Goal: Information Seeking & Learning: Learn about a topic

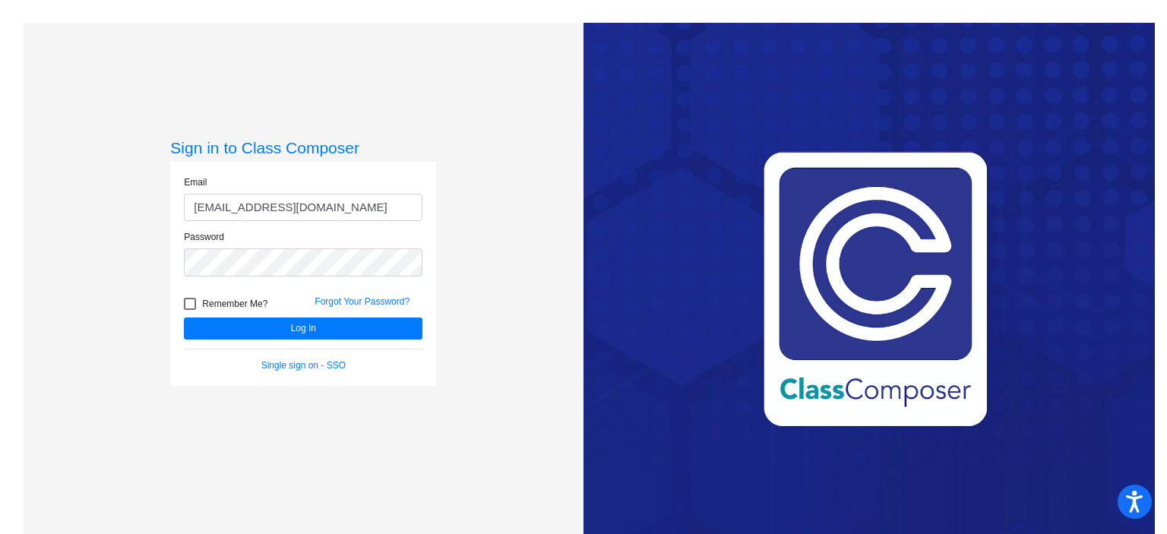
click at [496, 309] on div "Sign in to Class Composer Email [EMAIL_ADDRESS][DOMAIN_NAME] Password Remember …" at bounding box center [304, 290] width 560 height 534
click at [211, 331] on button "Log In" at bounding box center [303, 329] width 239 height 22
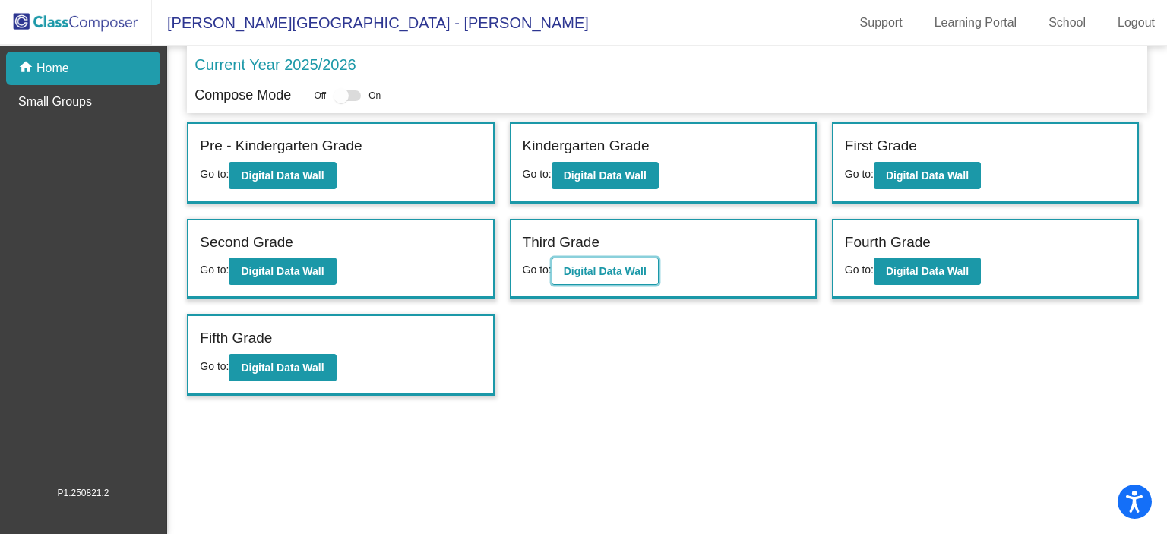
click at [579, 268] on b "Digital Data Wall" at bounding box center [605, 271] width 83 height 12
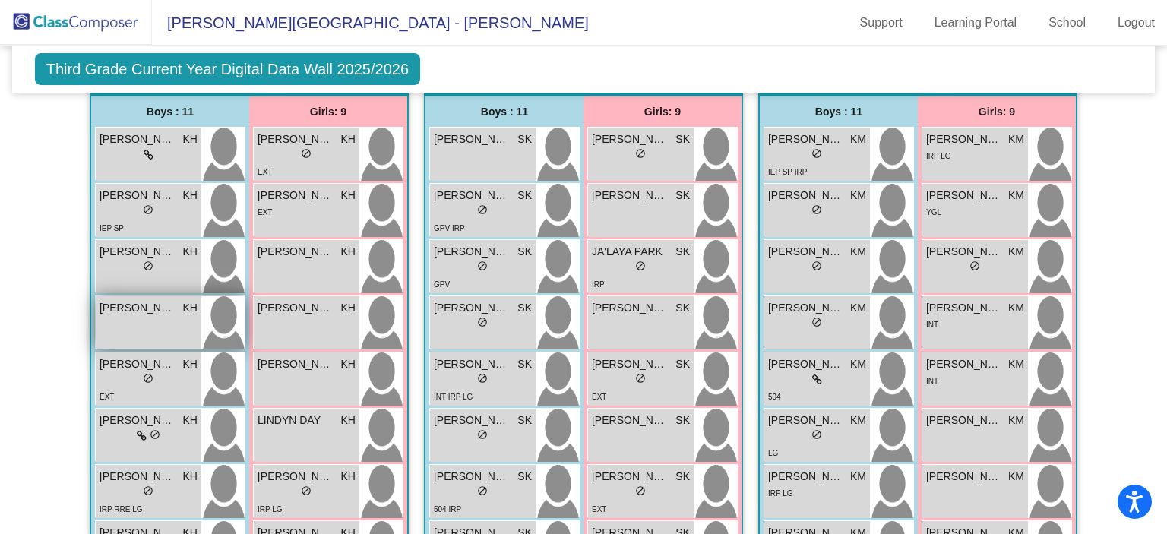
scroll to position [401, 0]
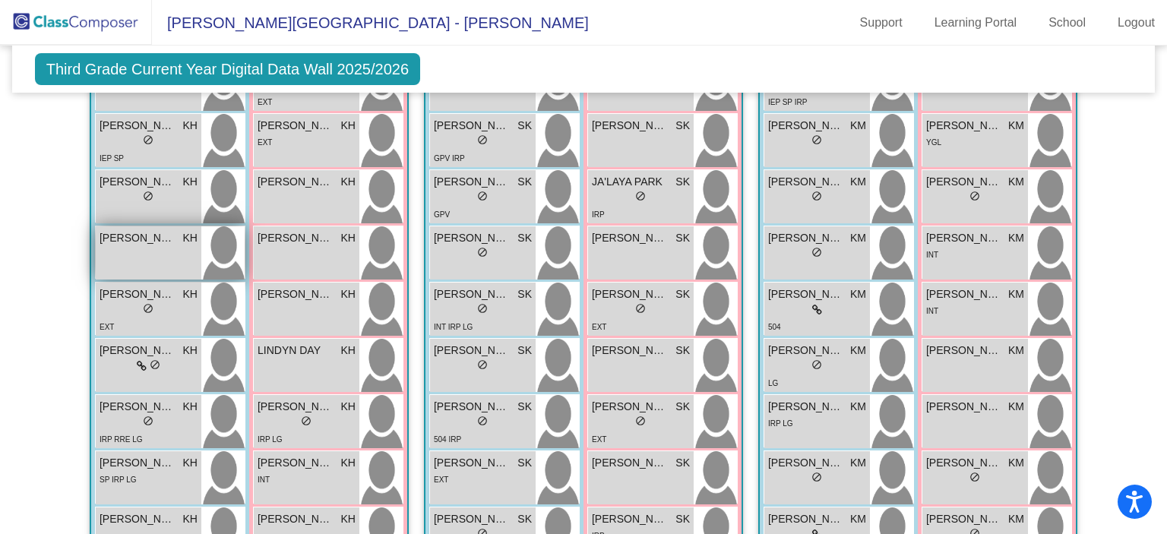
click at [146, 232] on span "[PERSON_NAME]" at bounding box center [138, 238] width 76 height 16
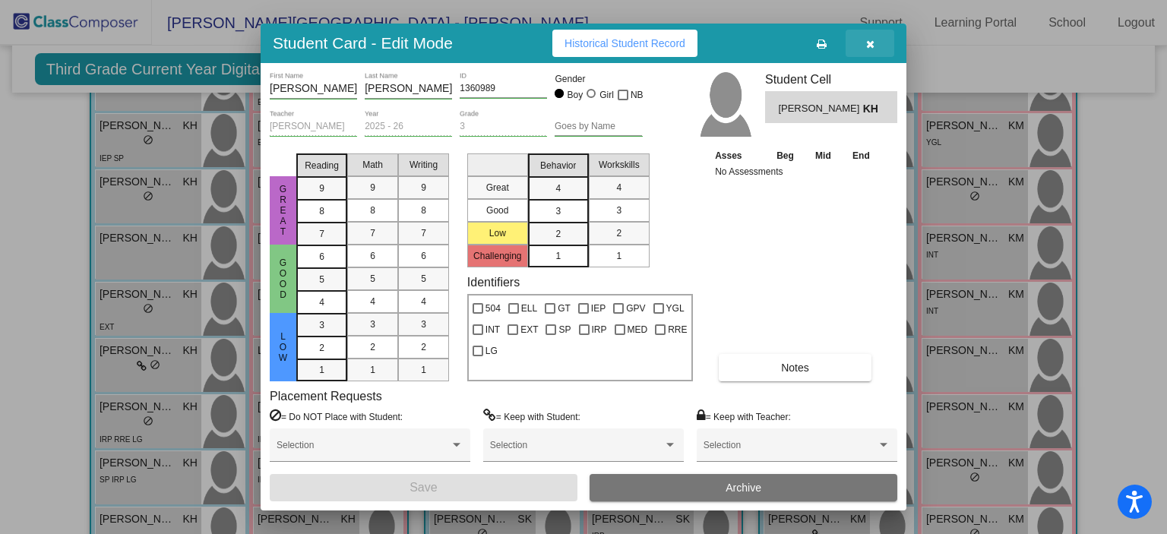
click at [872, 42] on icon "button" at bounding box center [870, 44] width 8 height 11
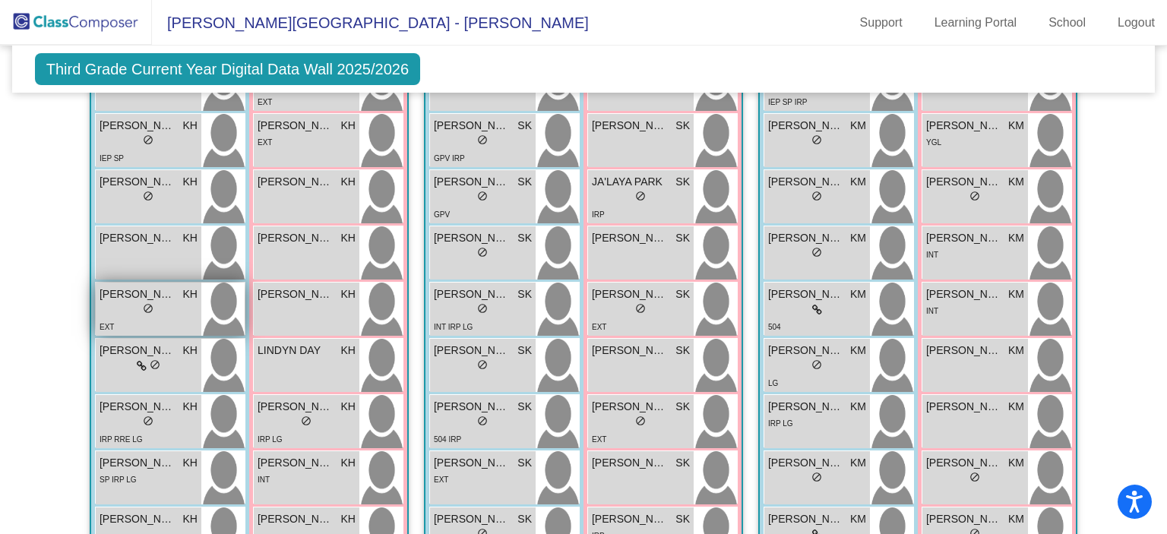
click at [116, 293] on span "[PERSON_NAME] [PERSON_NAME]" at bounding box center [138, 295] width 76 height 16
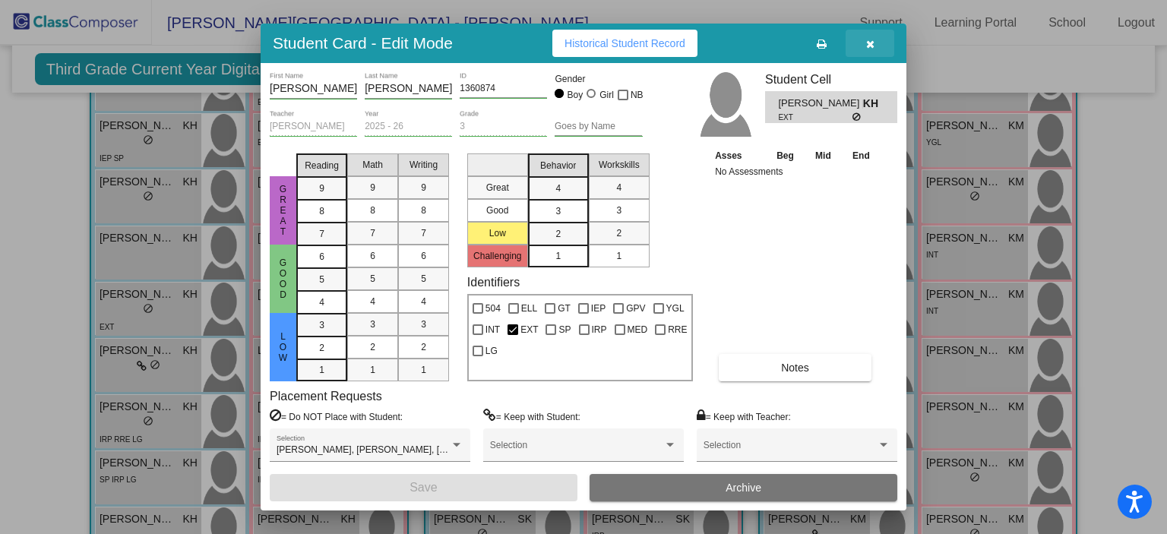
click at [864, 48] on button "button" at bounding box center [870, 43] width 49 height 27
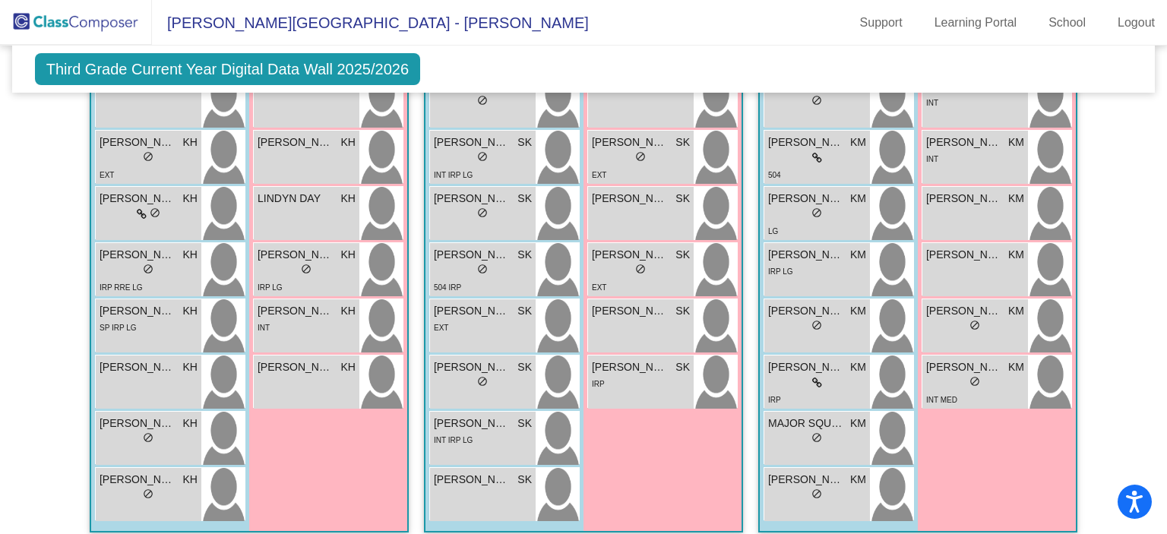
scroll to position [553, 0]
click at [155, 247] on span "[PERSON_NAME]" at bounding box center [138, 255] width 76 height 16
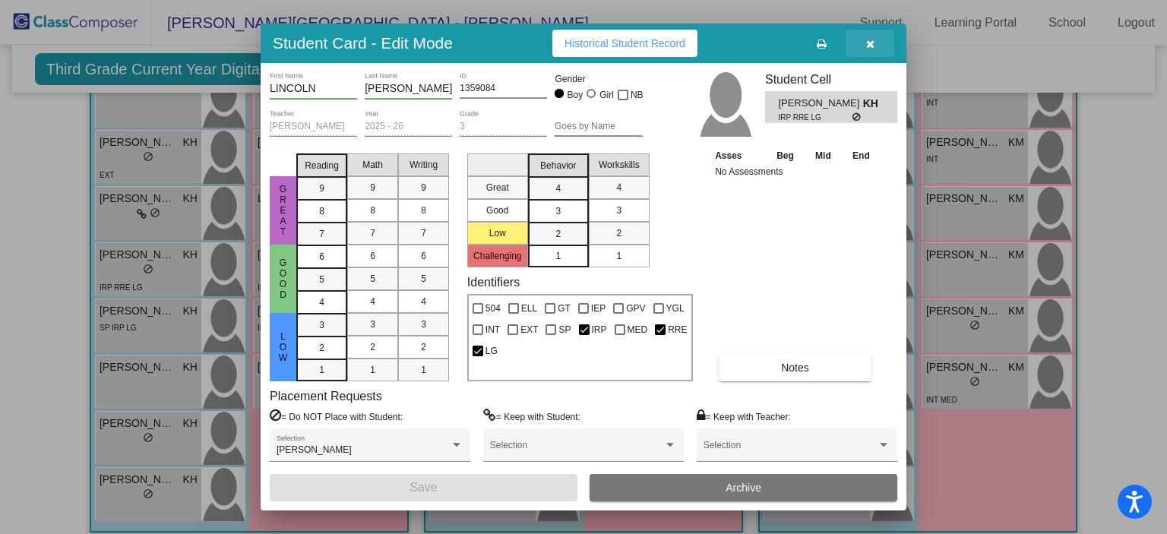
click at [872, 39] on icon "button" at bounding box center [870, 44] width 8 height 11
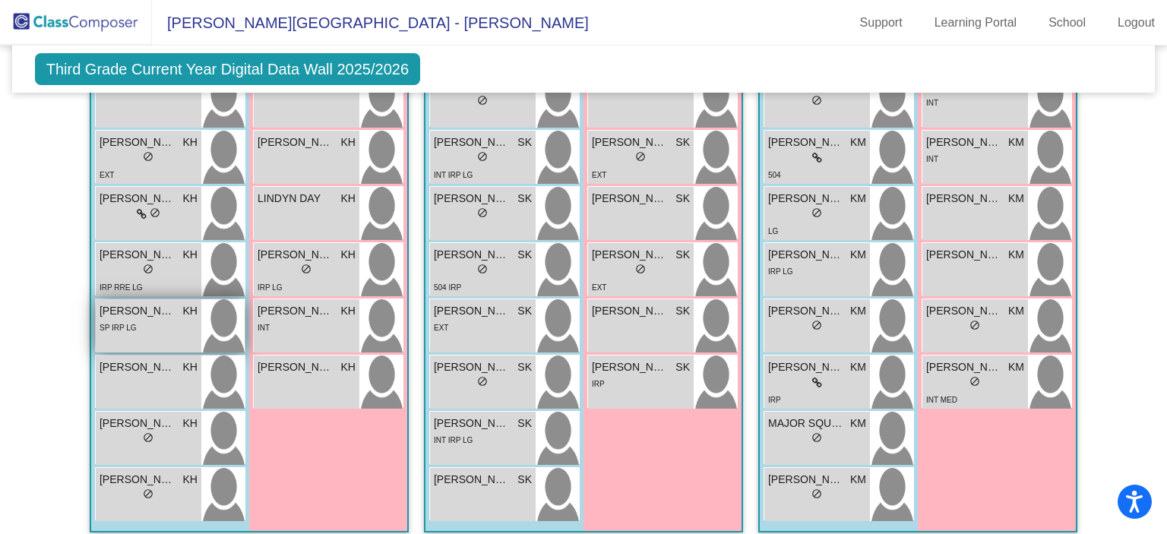
click at [135, 309] on span "[PERSON_NAME]" at bounding box center [138, 311] width 76 height 16
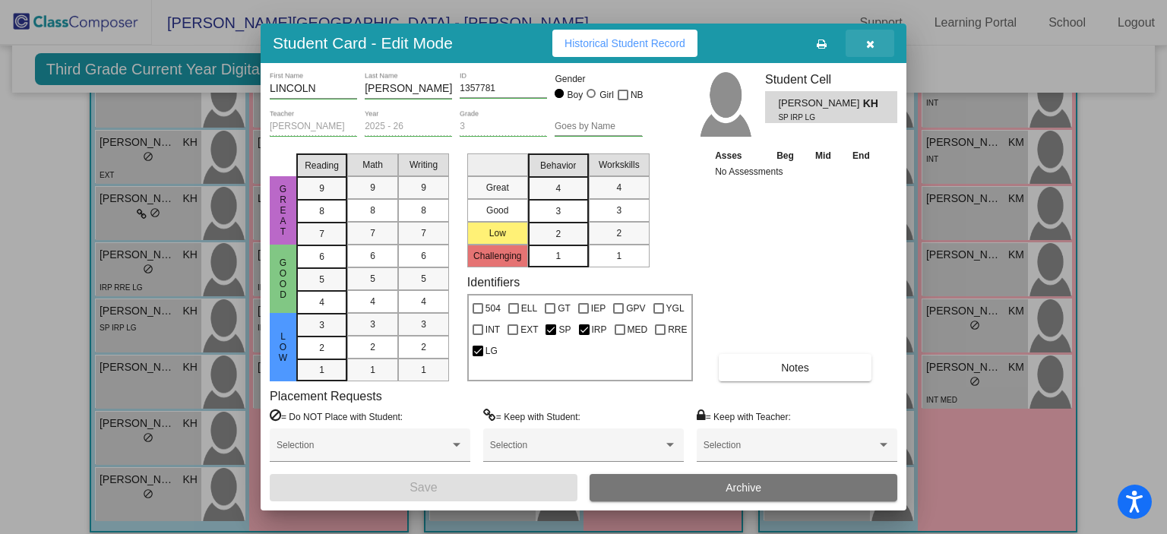
click at [869, 40] on icon "button" at bounding box center [870, 44] width 8 height 11
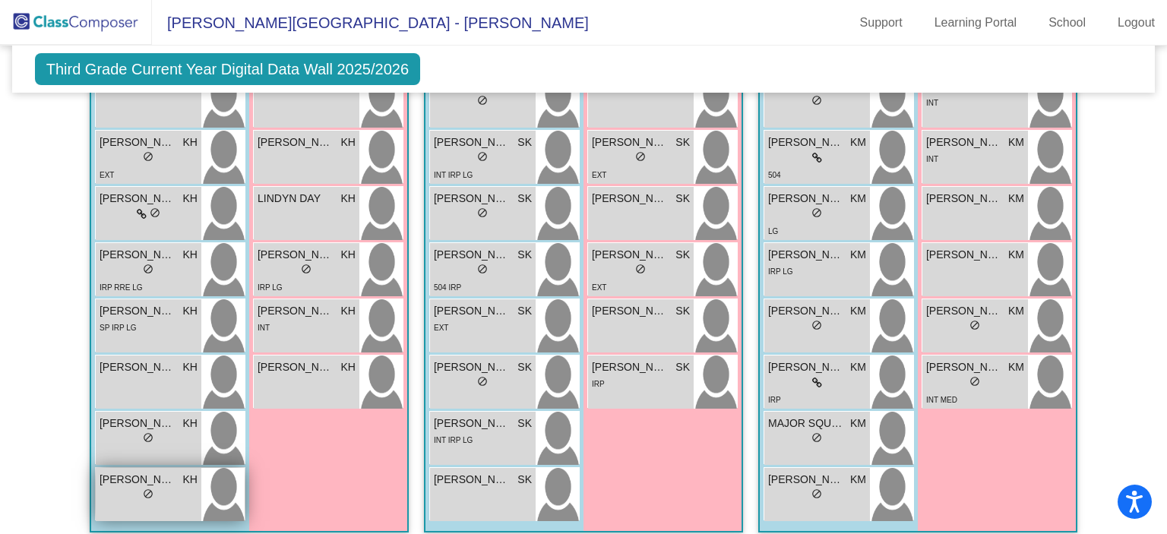
click at [108, 480] on span "[PERSON_NAME]" at bounding box center [138, 480] width 76 height 16
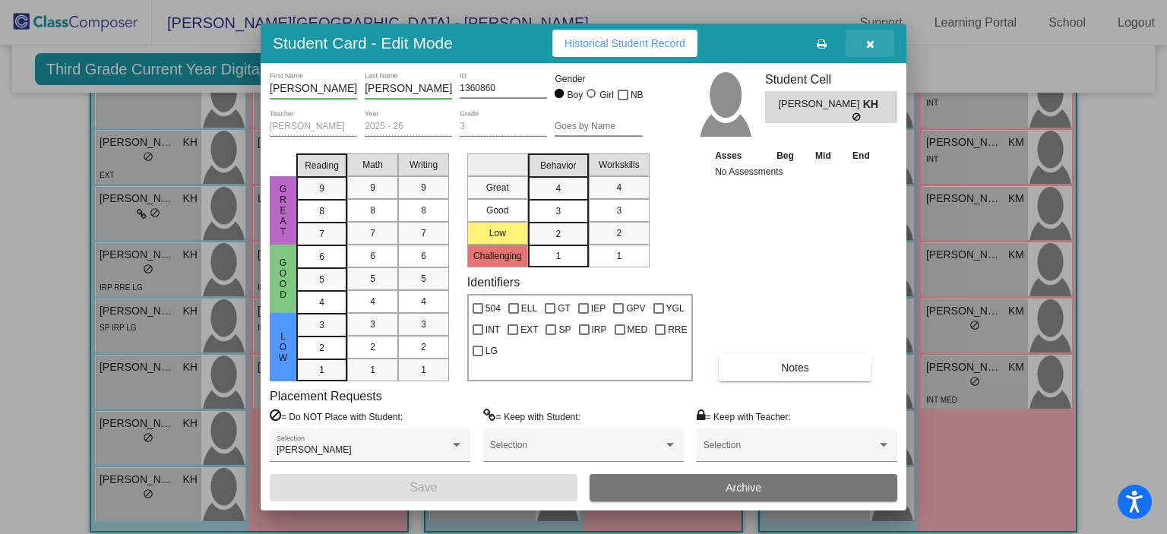
click at [872, 43] on icon "button" at bounding box center [870, 44] width 8 height 11
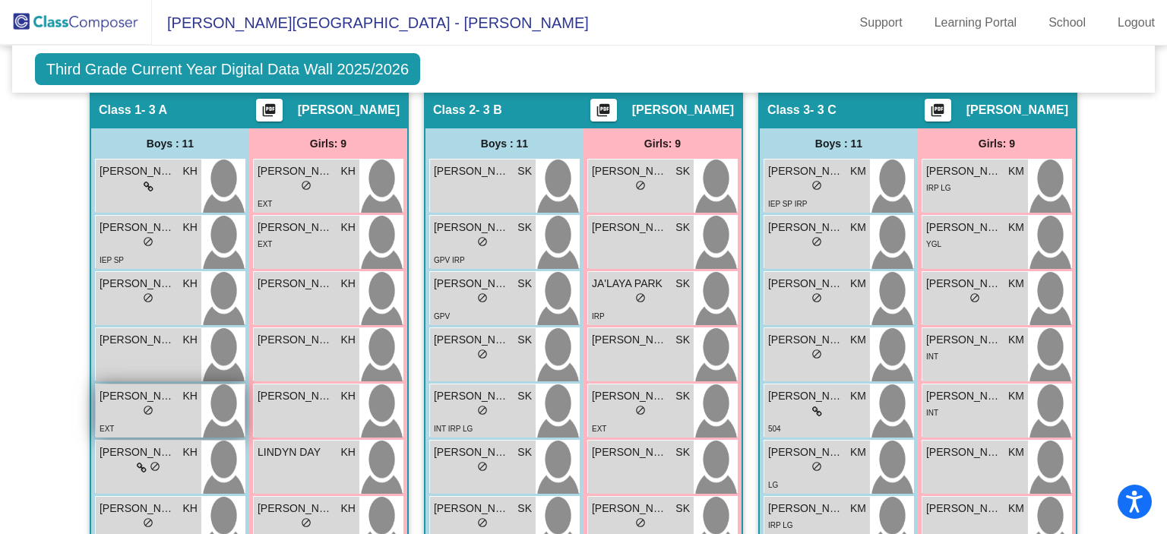
scroll to position [296, 0]
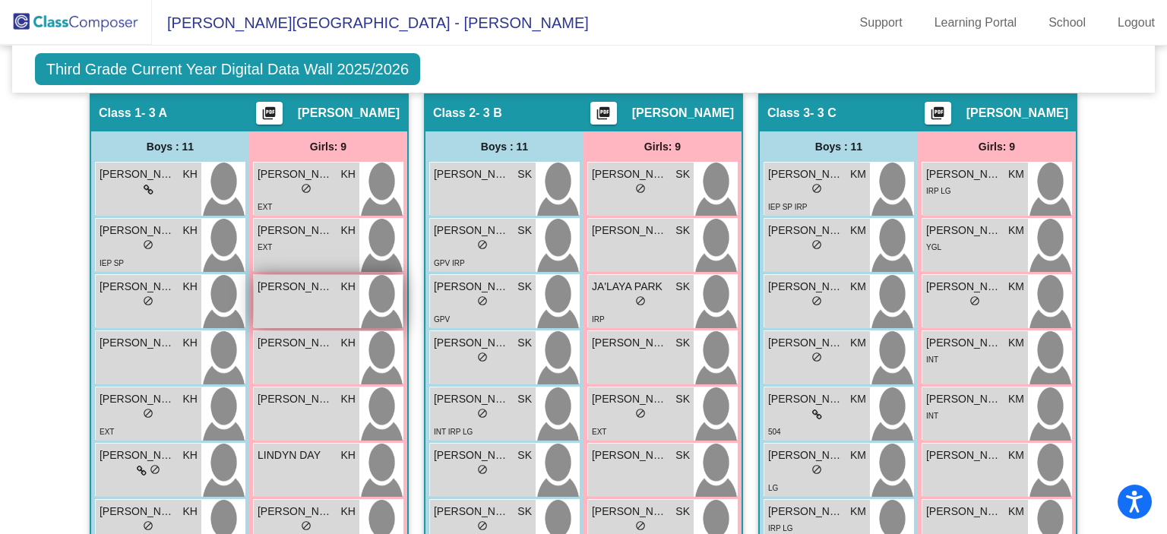
click at [318, 285] on span "[PERSON_NAME]" at bounding box center [296, 287] width 76 height 16
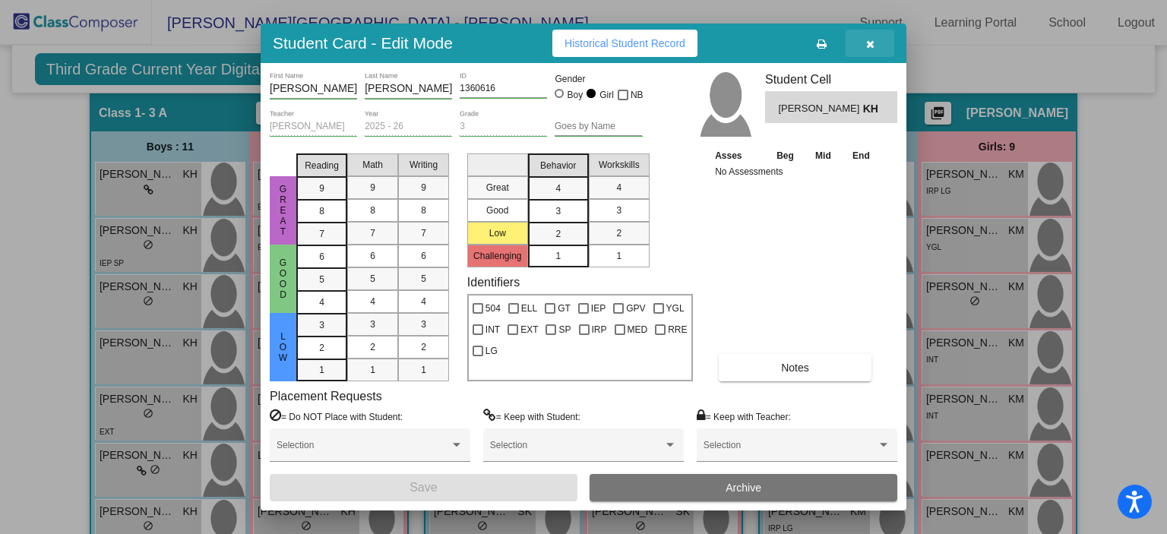
click at [863, 48] on button "button" at bounding box center [870, 43] width 49 height 27
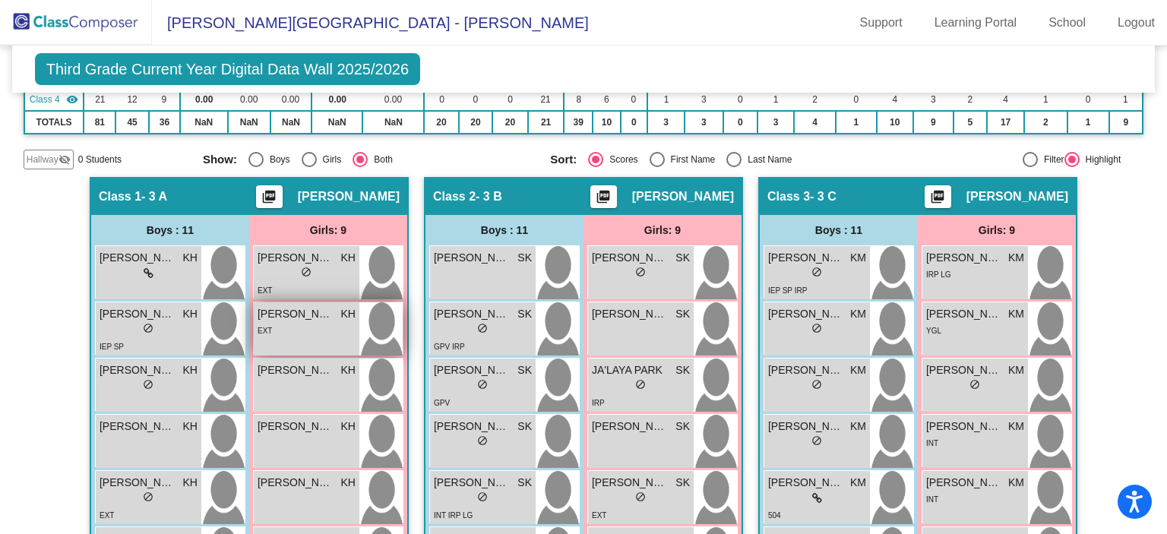
scroll to position [0, 0]
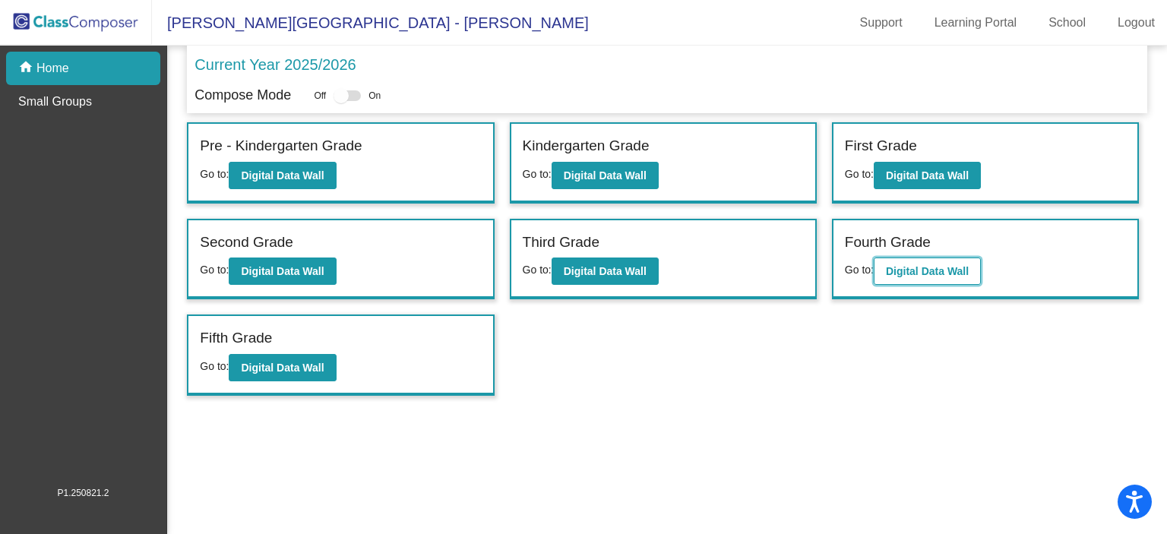
click at [926, 273] on b "Digital Data Wall" at bounding box center [927, 271] width 83 height 12
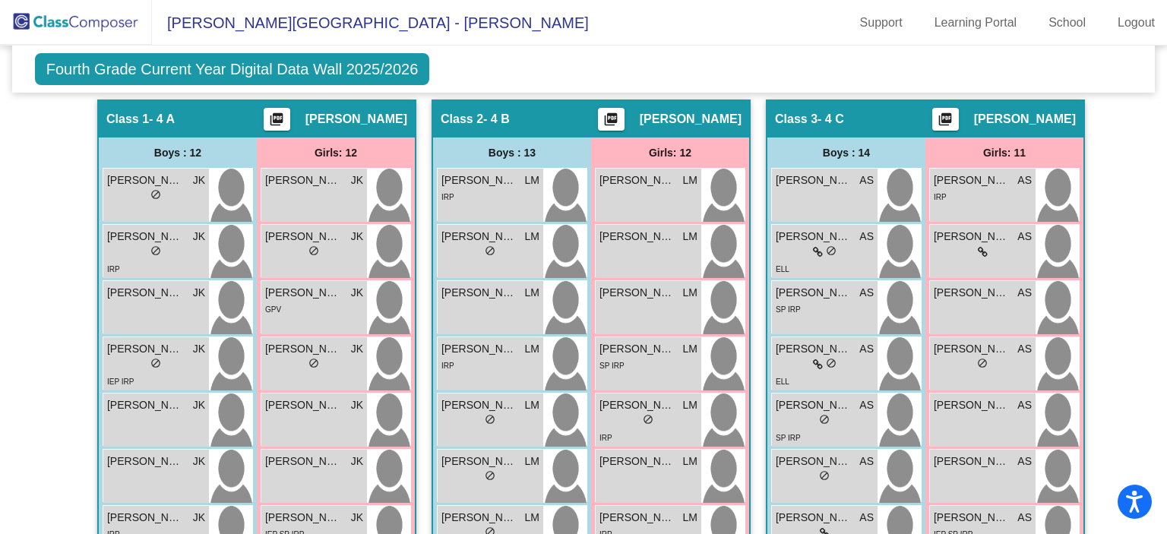
scroll to position [269, 0]
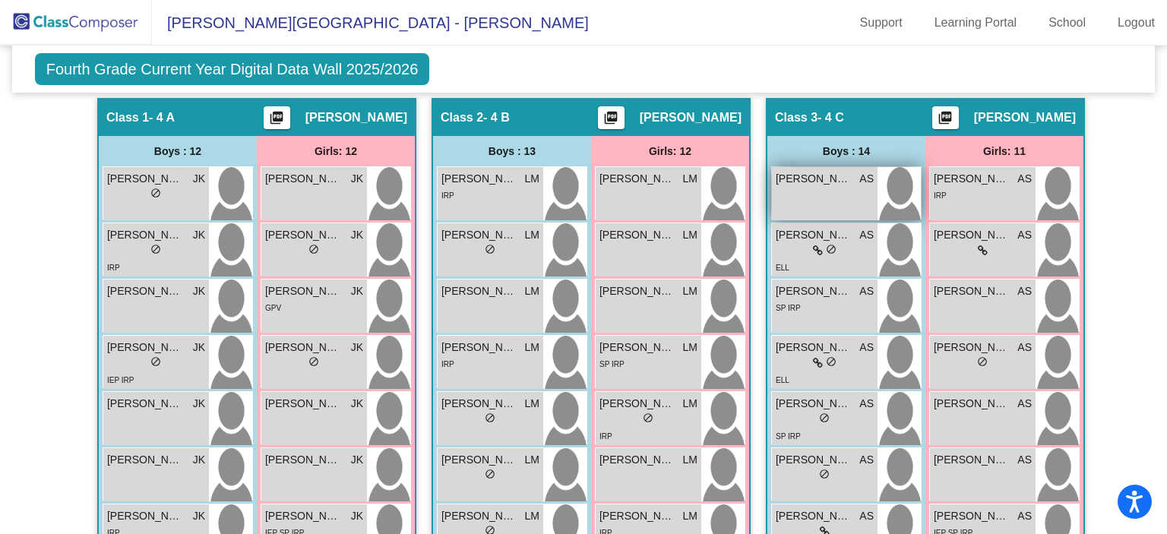
click at [799, 183] on span "[PERSON_NAME]" at bounding box center [814, 179] width 76 height 16
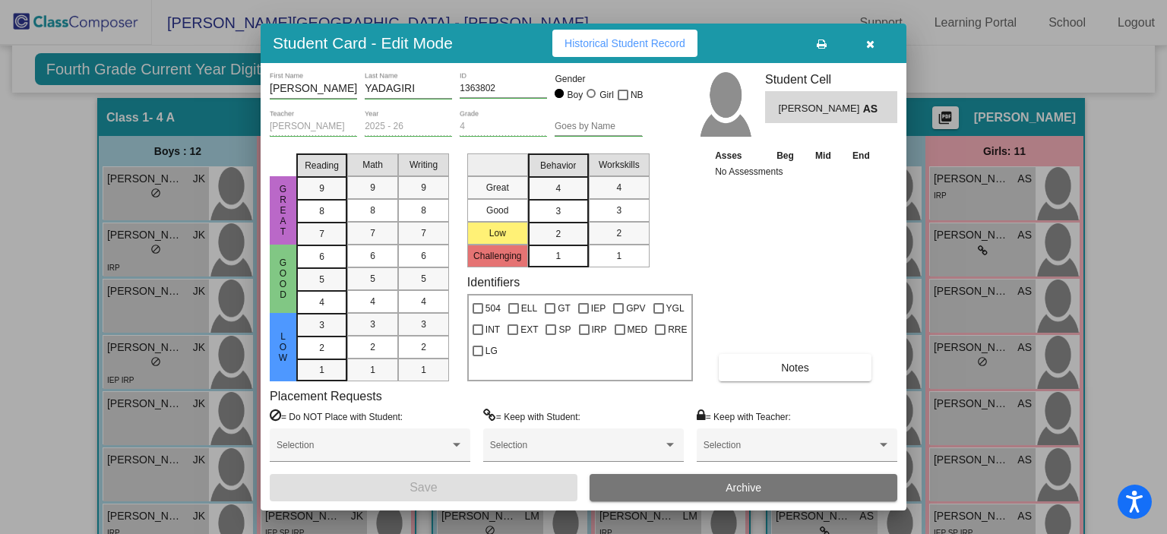
click at [877, 43] on button "button" at bounding box center [870, 43] width 49 height 27
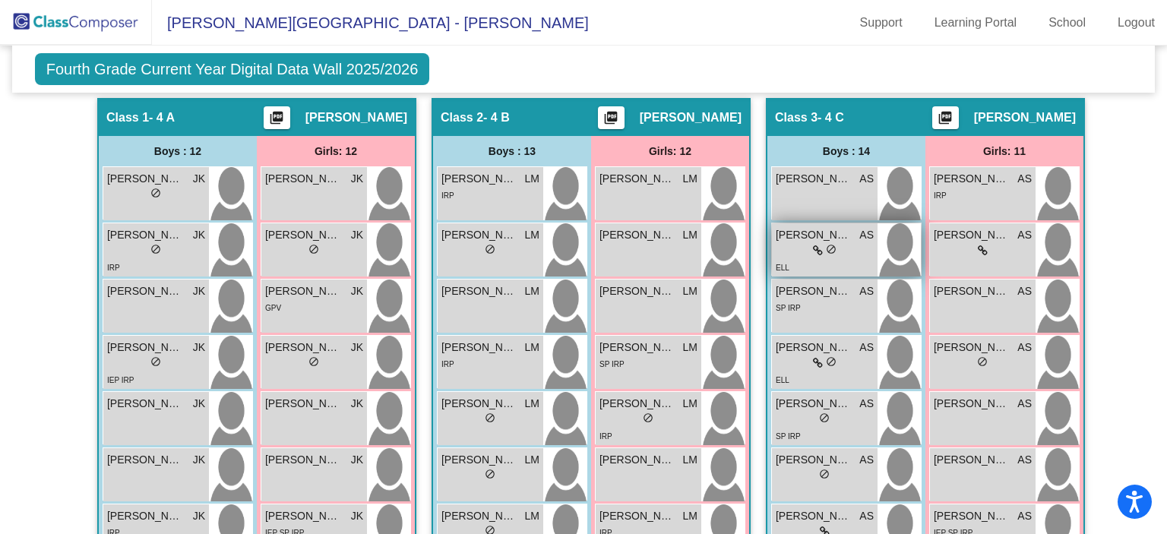
click at [803, 233] on span "[PERSON_NAME]" at bounding box center [814, 235] width 76 height 16
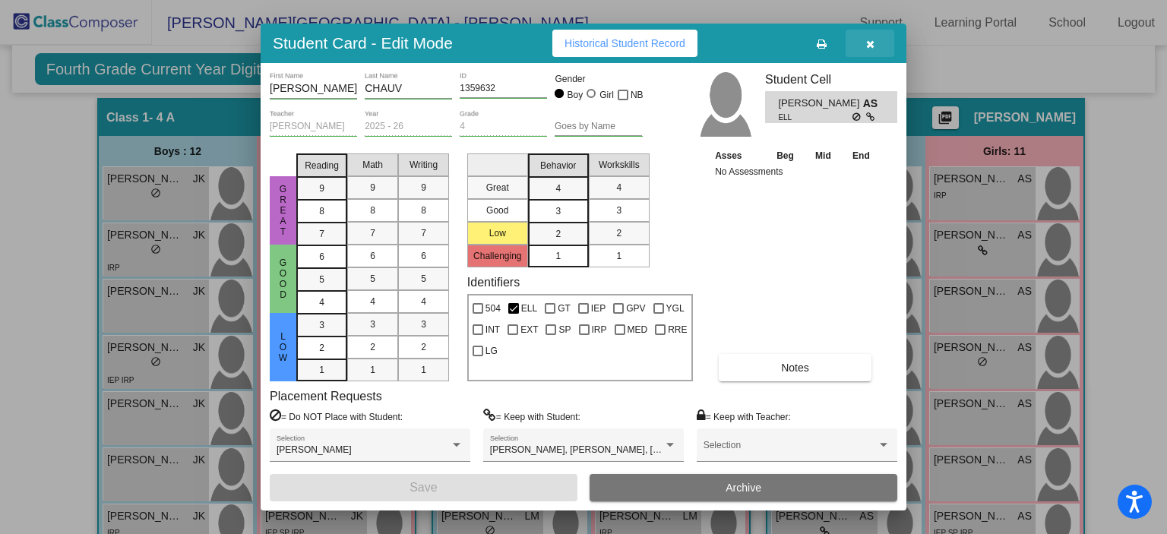
click at [882, 38] on button "button" at bounding box center [870, 43] width 49 height 27
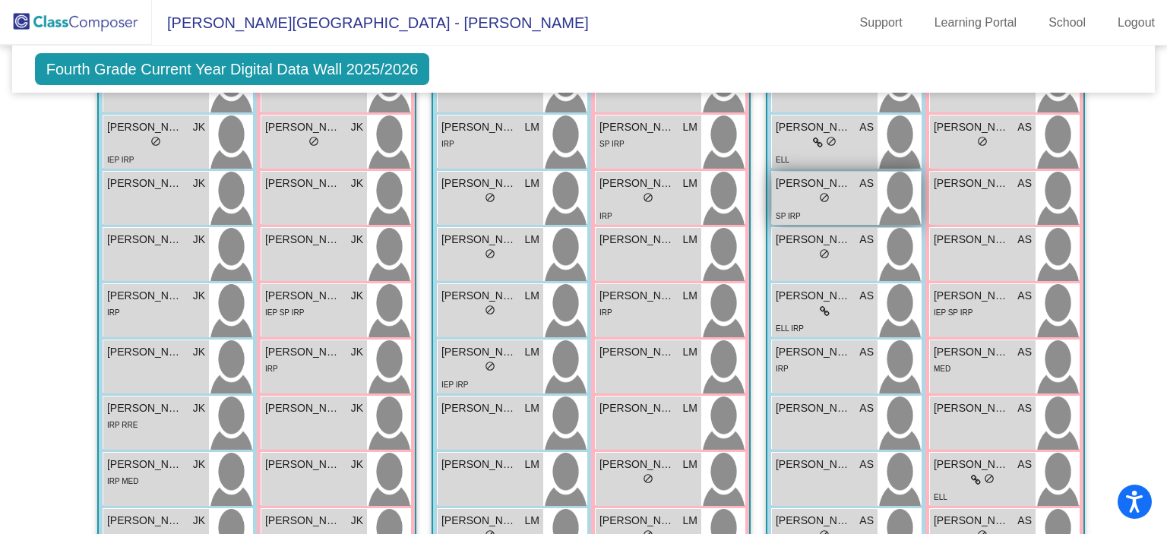
scroll to position [494, 0]
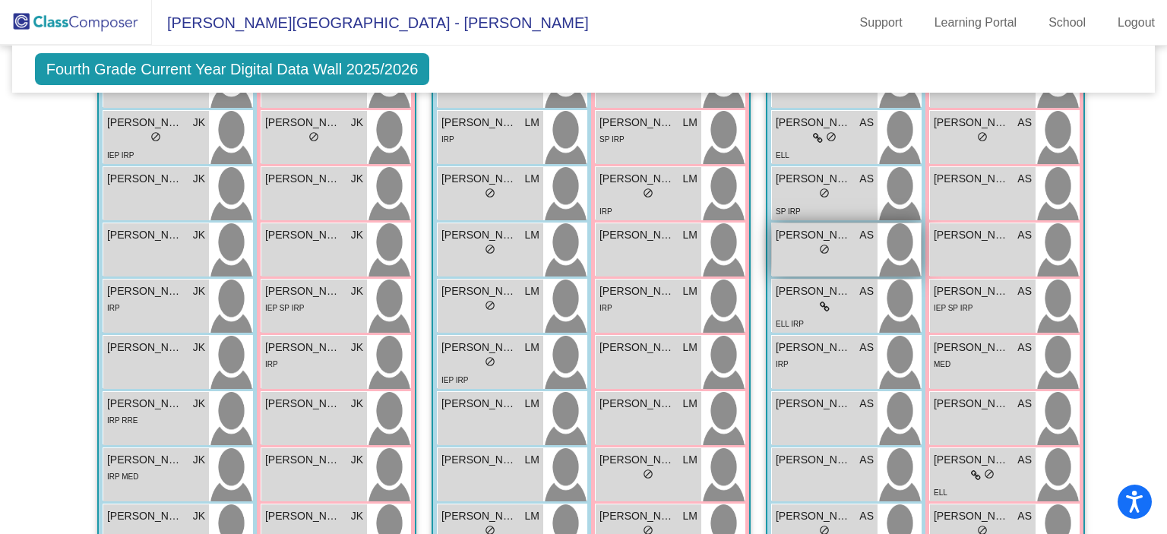
click at [830, 232] on span "[PERSON_NAME]" at bounding box center [814, 235] width 76 height 16
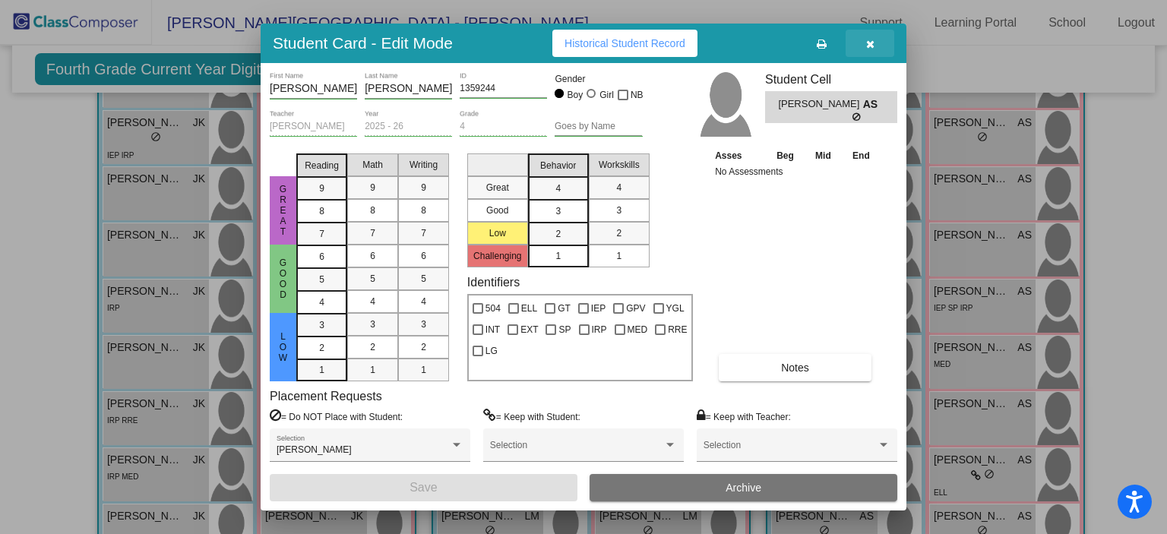
click at [879, 40] on button "button" at bounding box center [870, 43] width 49 height 27
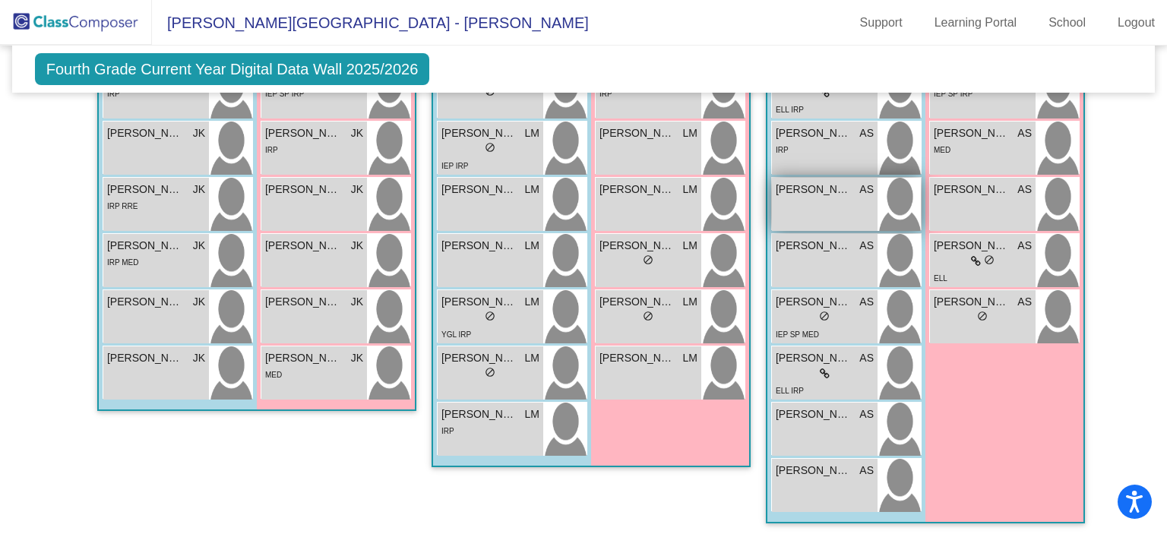
scroll to position [708, 0]
click at [803, 247] on span "[PERSON_NAME]" at bounding box center [814, 246] width 76 height 16
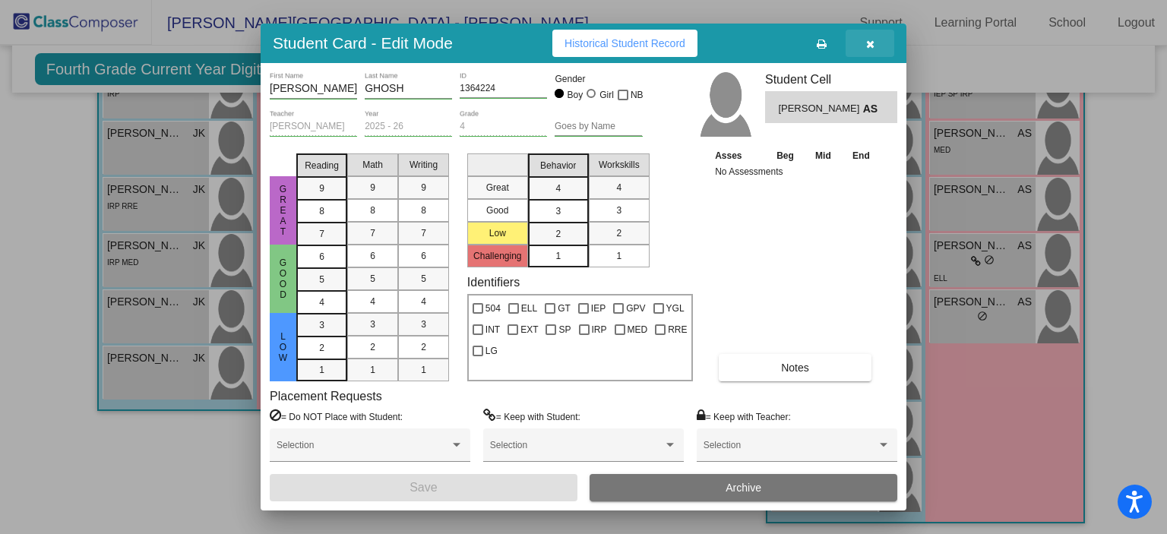
click at [872, 43] on icon "button" at bounding box center [870, 44] width 8 height 11
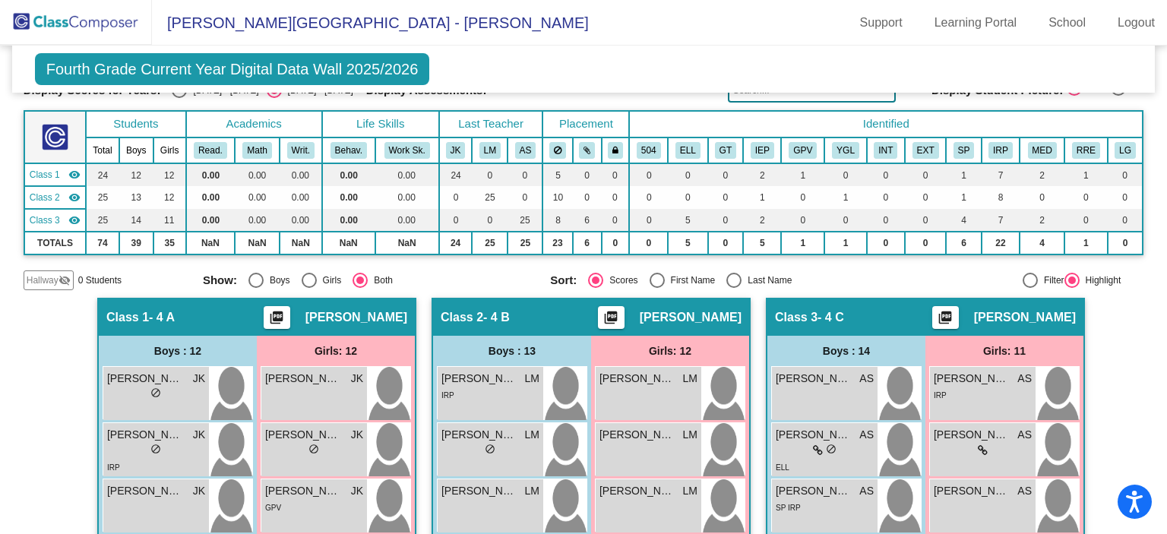
scroll to position [0, 0]
